Goal: Use online tool/utility: Utilize a website feature to perform a specific function

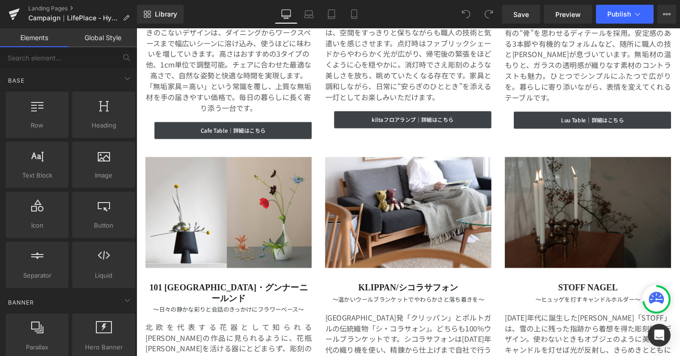
scroll to position [2405, 0]
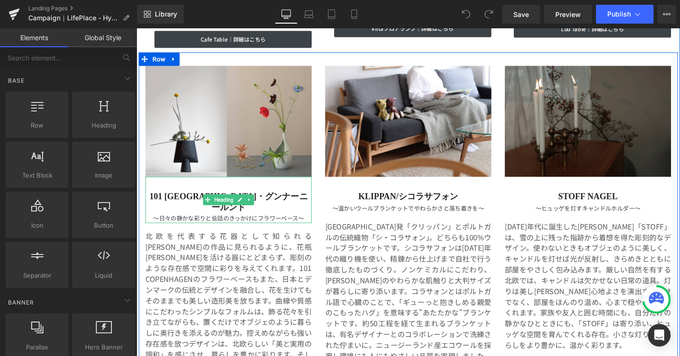
click at [177, 200] on h2 "101 [GEOGRAPHIC_DATA]・グンナーニールンド" at bounding box center [233, 211] width 175 height 23
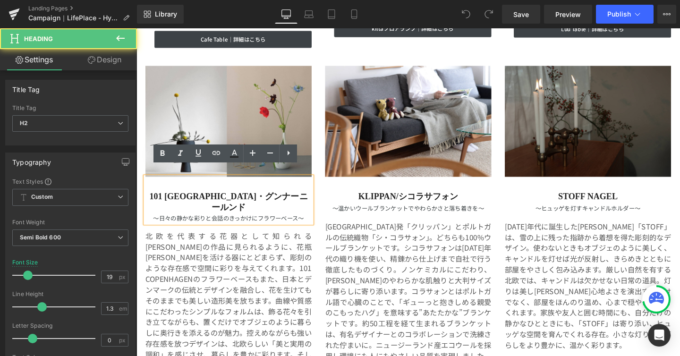
click at [177, 200] on h2 "101 [GEOGRAPHIC_DATA]・グンナーニールンド" at bounding box center [233, 211] width 175 height 23
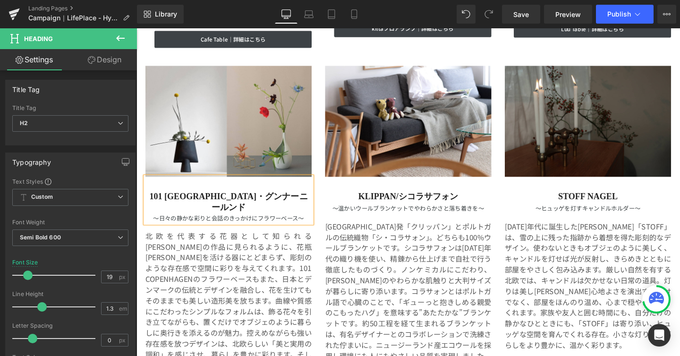
click at [171, 200] on h2 "101 [GEOGRAPHIC_DATA]・グンナーニールンド" at bounding box center [233, 211] width 175 height 23
click at [240, 204] on h2 "101 [GEOGRAPHIC_DATA]・グンナーニールンド" at bounding box center [233, 211] width 175 height 23
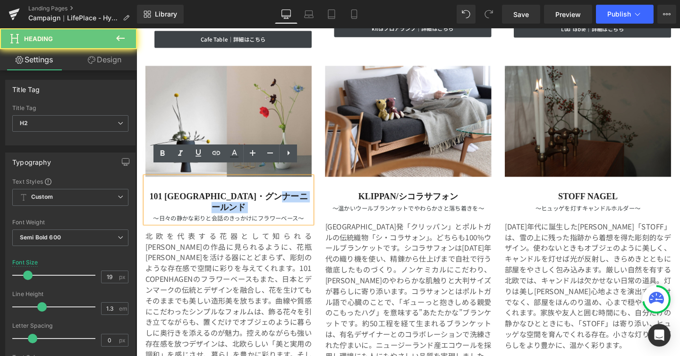
click at [240, 204] on h2 "101 [GEOGRAPHIC_DATA]・グンナーニールンド" at bounding box center [233, 211] width 175 height 23
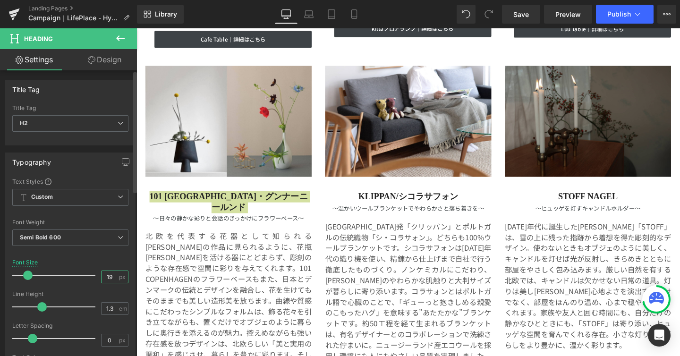
click at [110, 276] on input "19" at bounding box center [110, 277] width 17 height 12
type input "18"
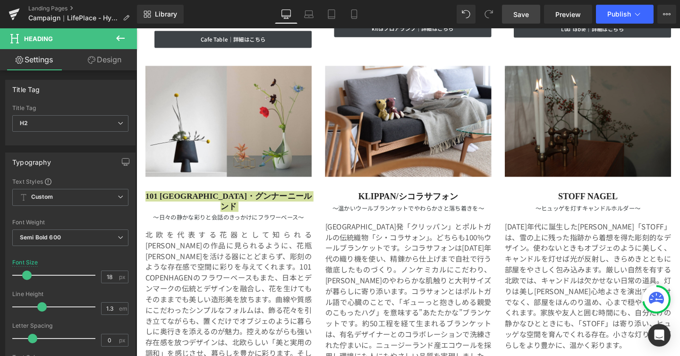
click at [519, 18] on span "Save" at bounding box center [521, 14] width 16 height 10
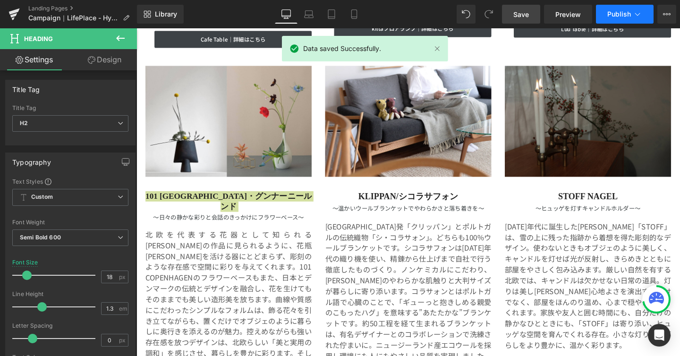
click at [641, 8] on button "Publish" at bounding box center [625, 14] width 58 height 19
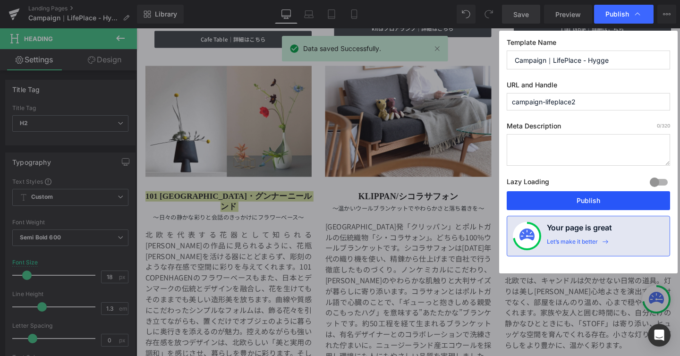
click at [538, 200] on button "Publish" at bounding box center [588, 200] width 163 height 19
